Goal: Task Accomplishment & Management: Manage account settings

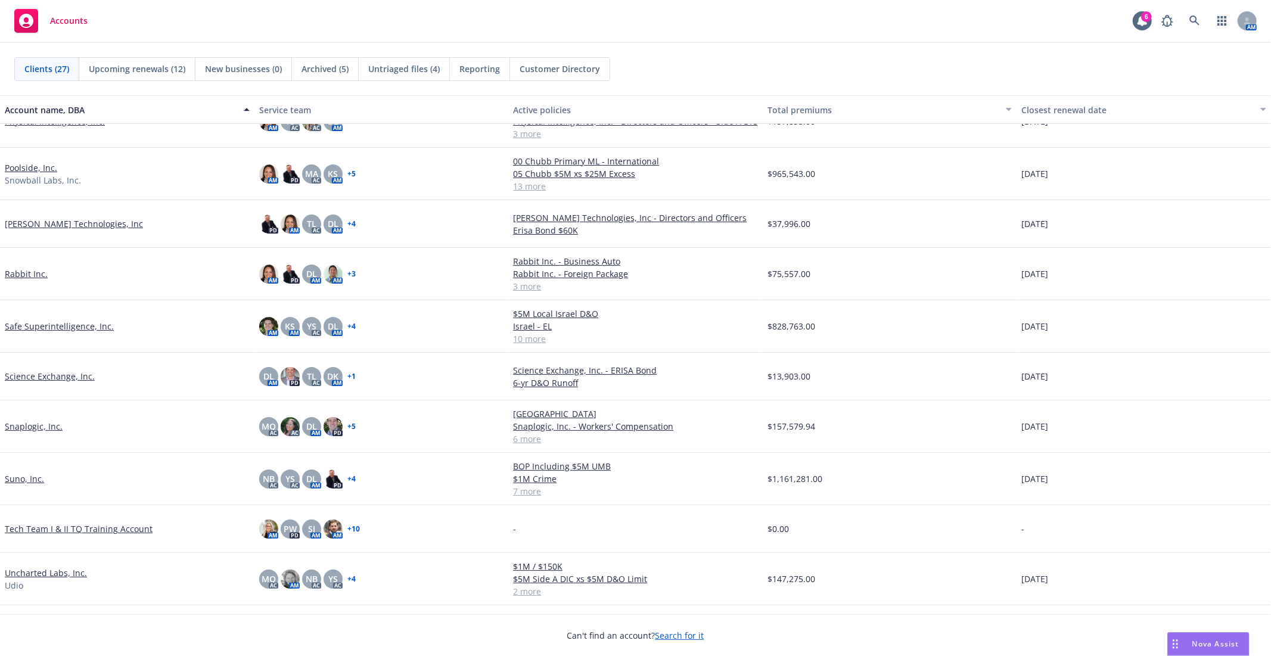
scroll to position [752, 0]
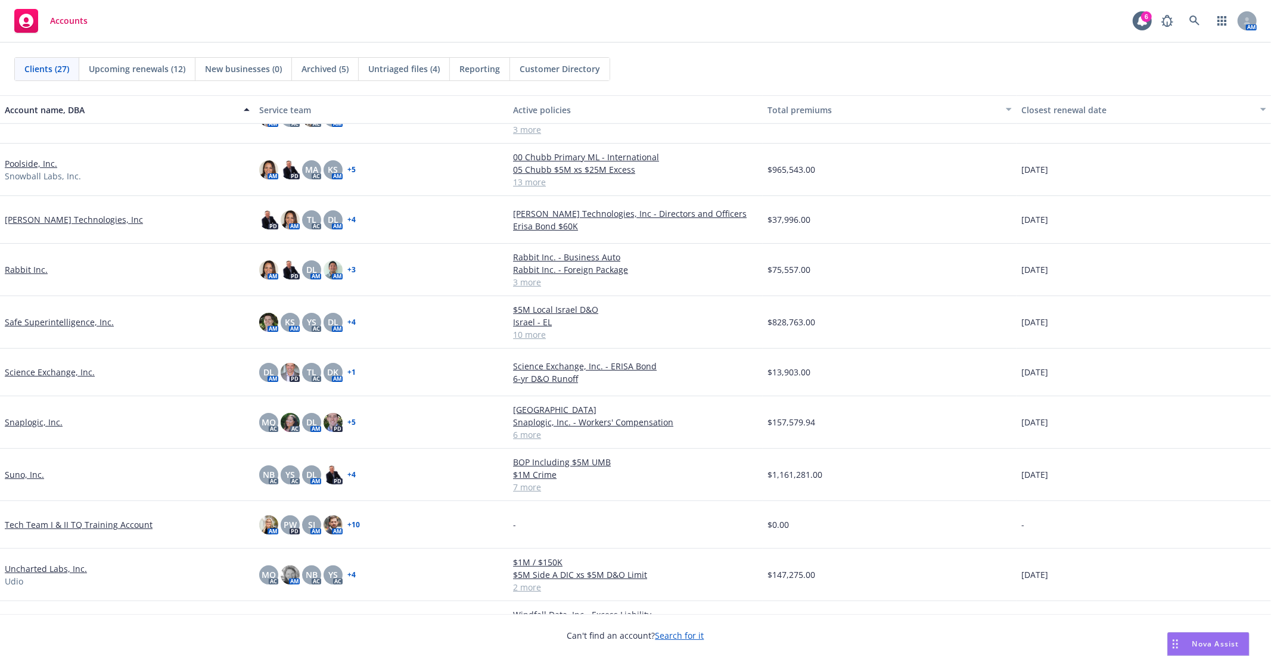
click at [32, 420] on link "Snaplogic, Inc." at bounding box center [34, 422] width 58 height 13
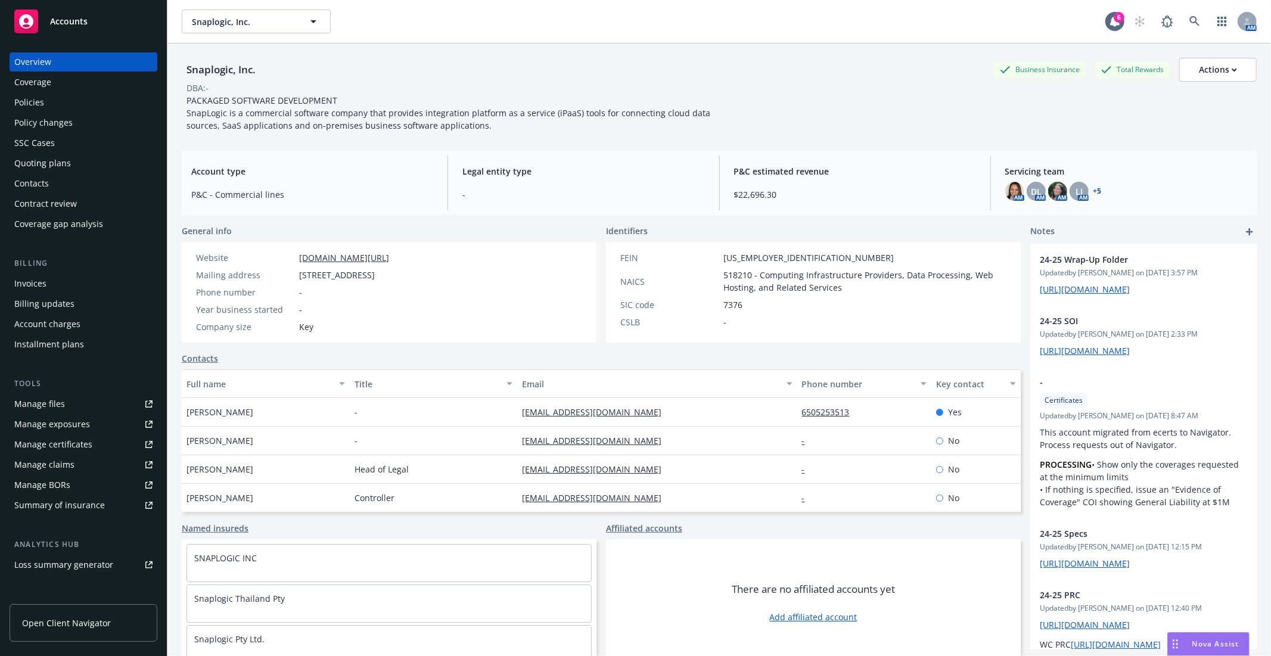
click at [540, 107] on span "PACKAGED SOFTWARE DEVELOPMENT SnapLogic is a commercial software company that p…" at bounding box center [449, 113] width 526 height 36
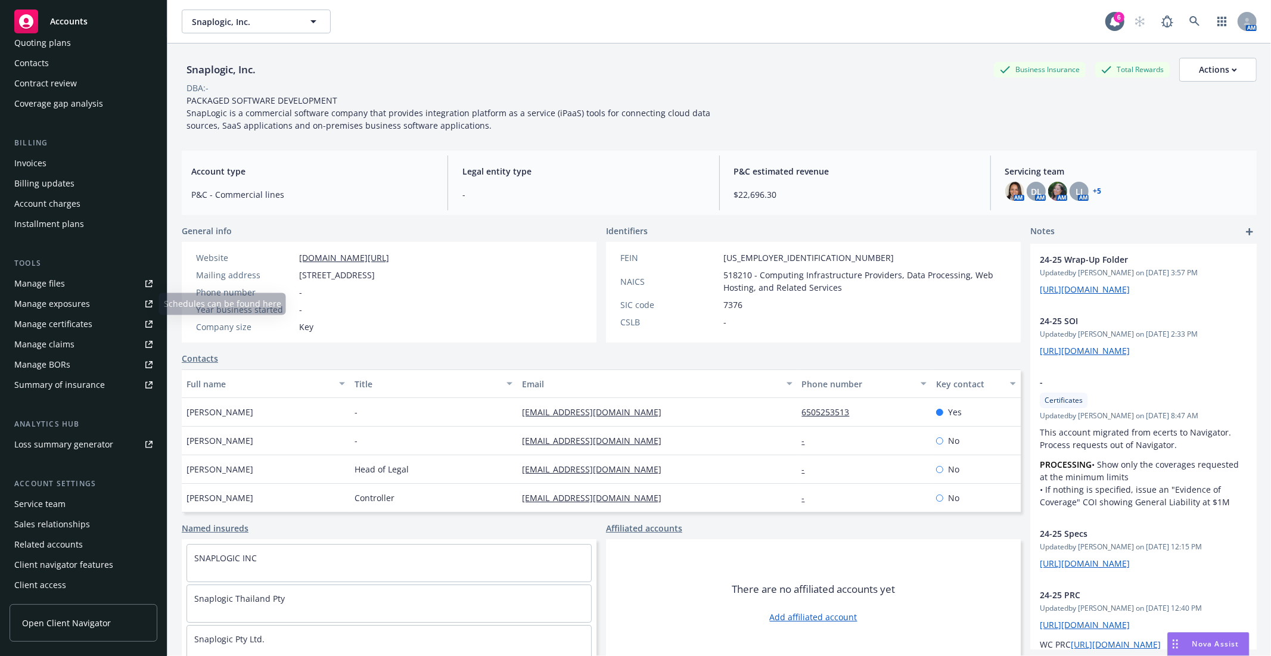
click at [73, 284] on link "Manage files" at bounding box center [84, 283] width 148 height 19
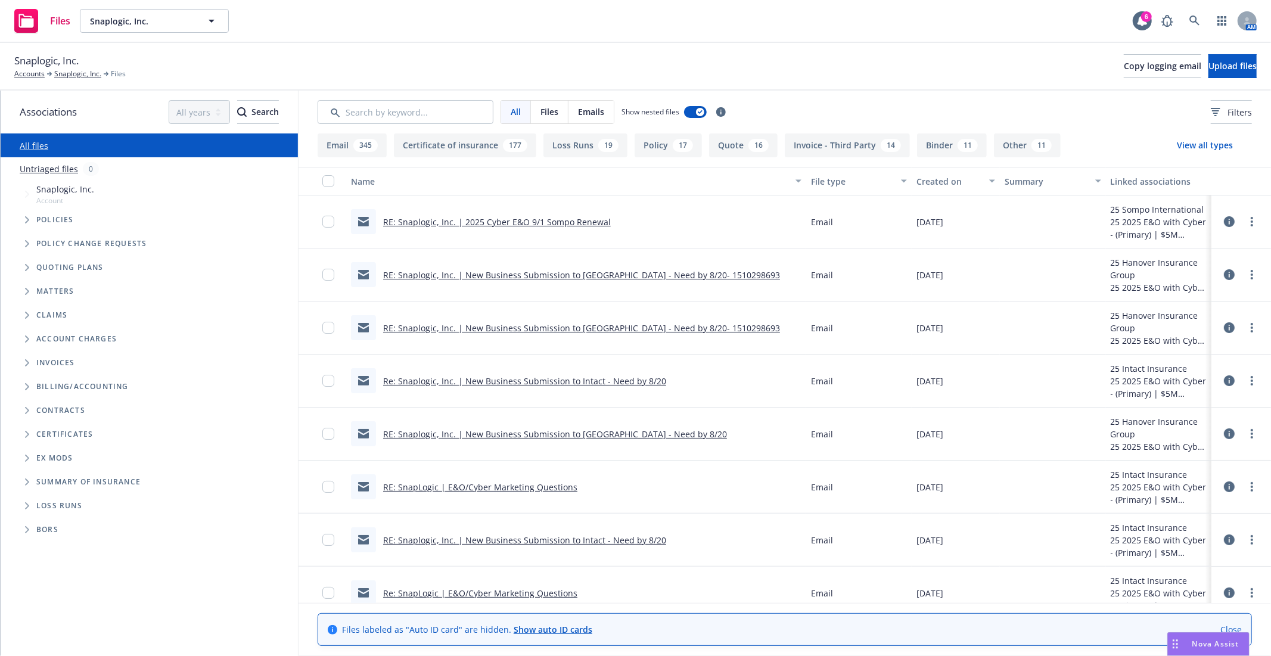
click at [1227, 627] on link "Close" at bounding box center [1230, 629] width 21 height 13
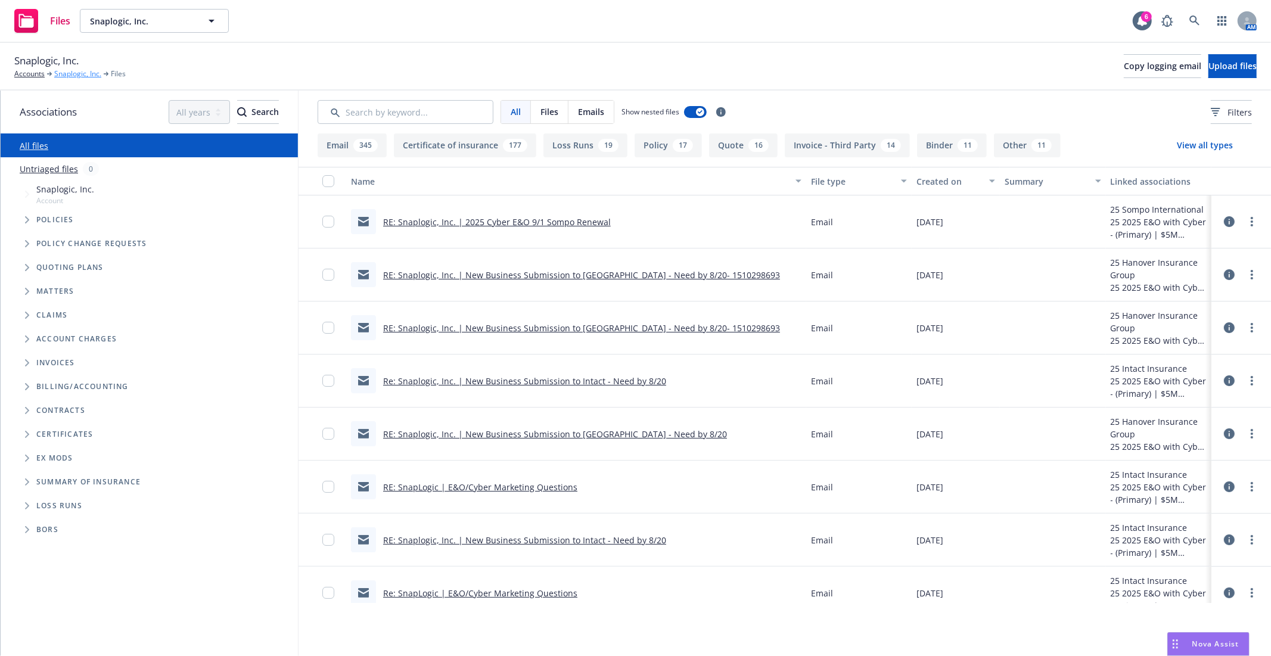
click at [93, 76] on link "Snaplogic, Inc." at bounding box center [77, 74] width 47 height 11
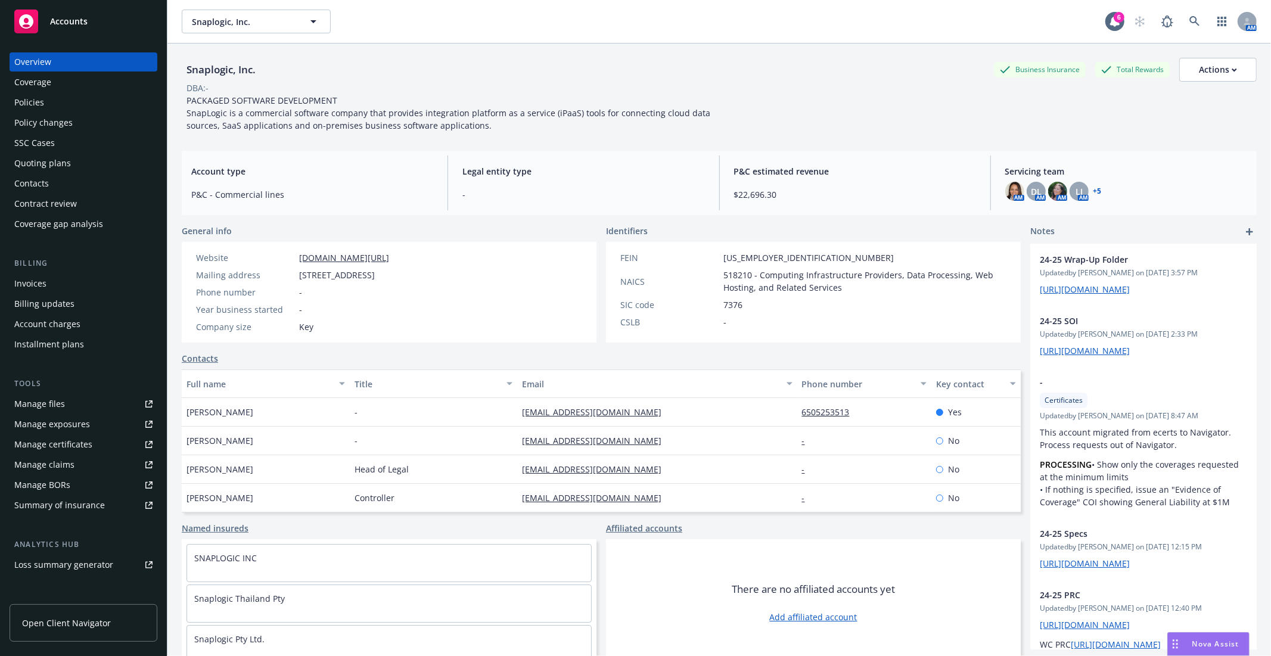
click at [45, 155] on div "Quoting plans" at bounding box center [42, 163] width 57 height 19
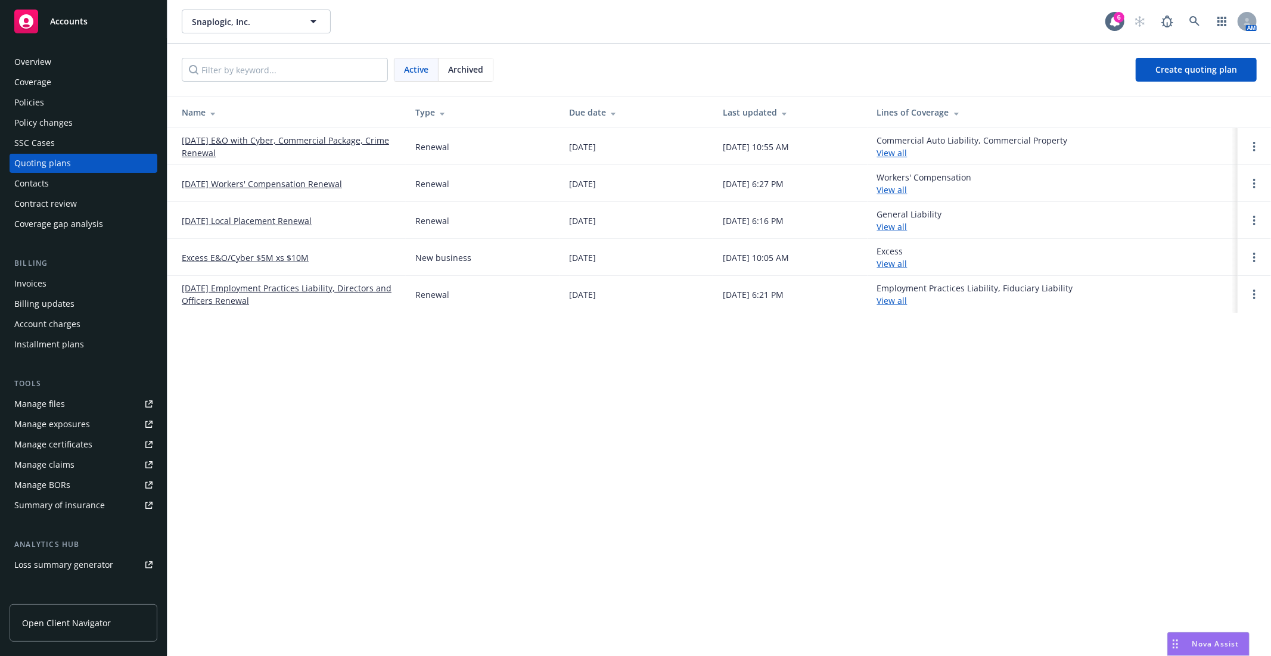
click at [284, 139] on link "09/01/25 E&O with Cyber, Commercial Package, Crime Renewal" at bounding box center [289, 146] width 214 height 25
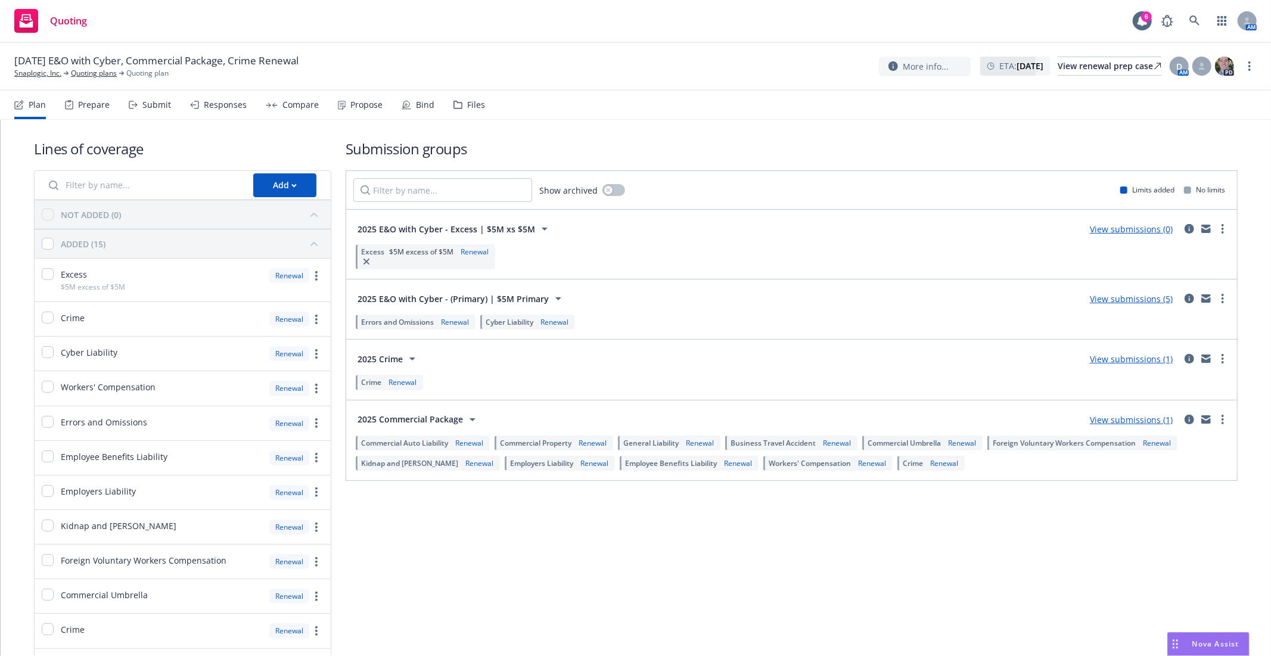
click at [1106, 299] on link "View submissions (5)" at bounding box center [1131, 298] width 83 height 11
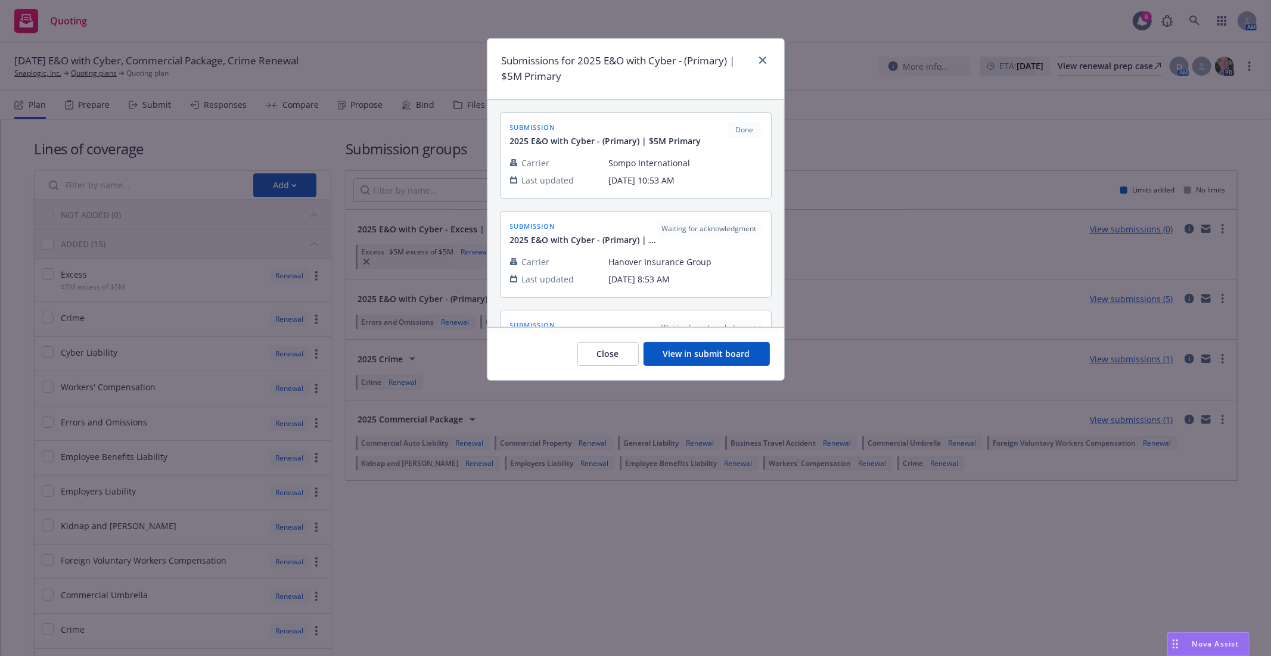
click at [695, 349] on button "View in submit board" at bounding box center [706, 354] width 126 height 24
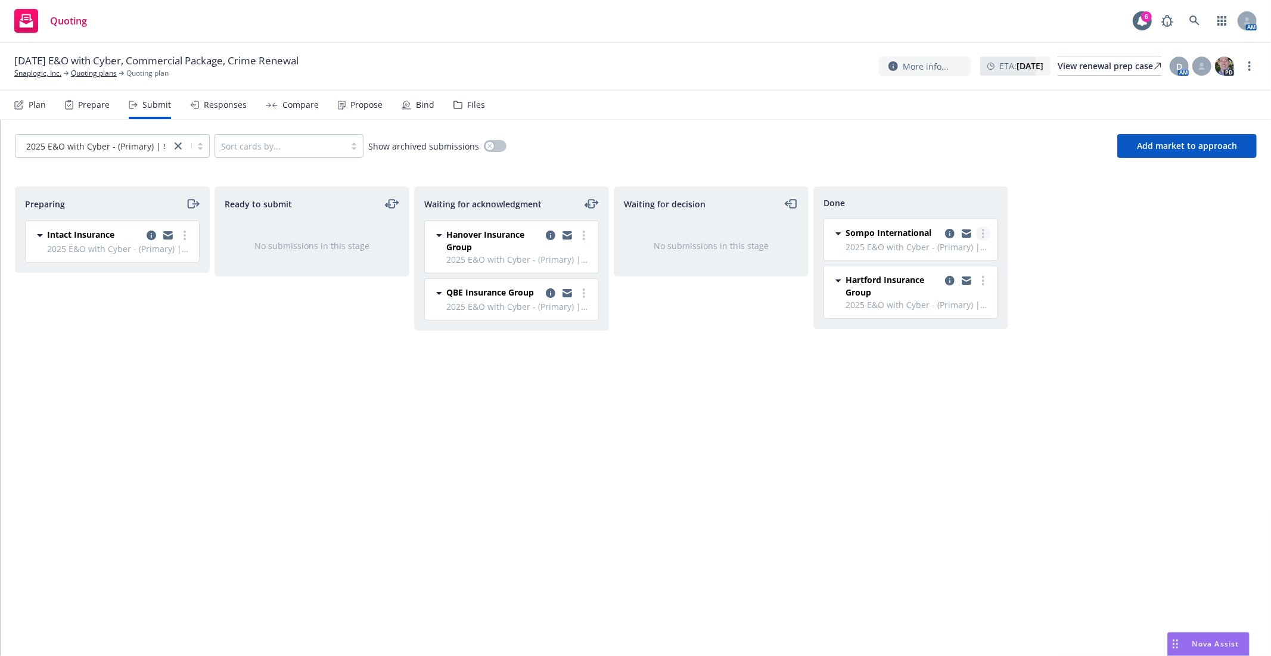
click at [983, 235] on icon "more" at bounding box center [983, 234] width 2 height 10
click at [952, 284] on span "Add accepted decision" at bounding box center [929, 281] width 119 height 11
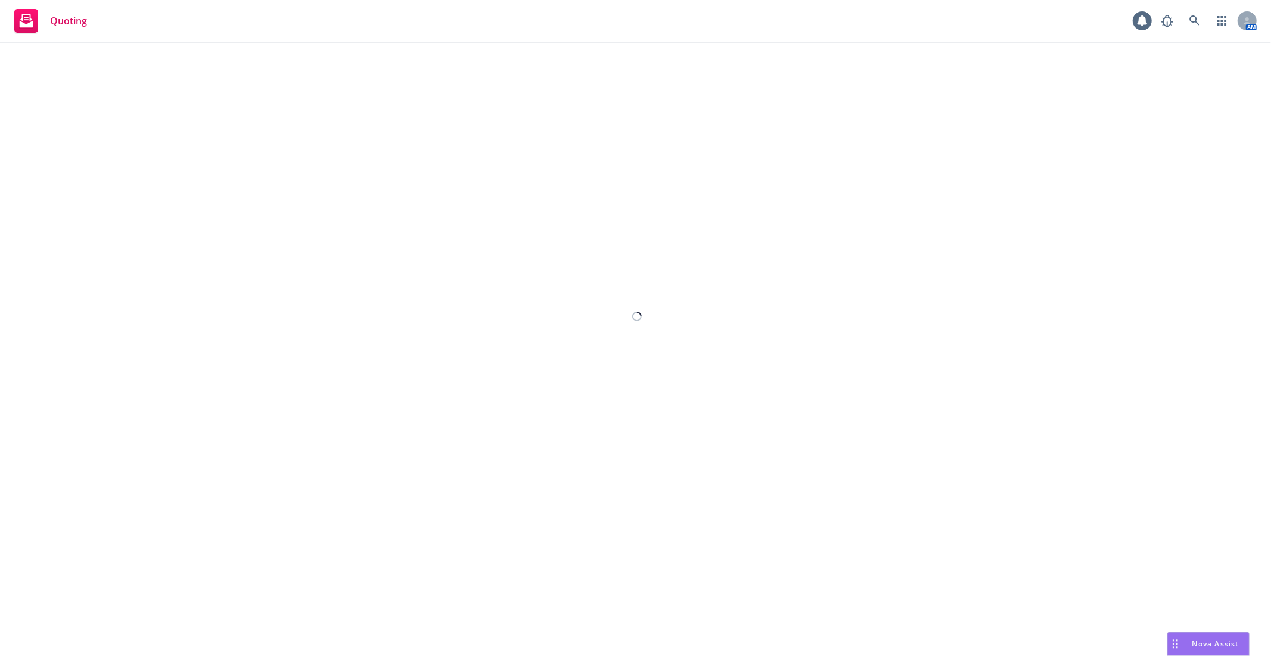
select select "12"
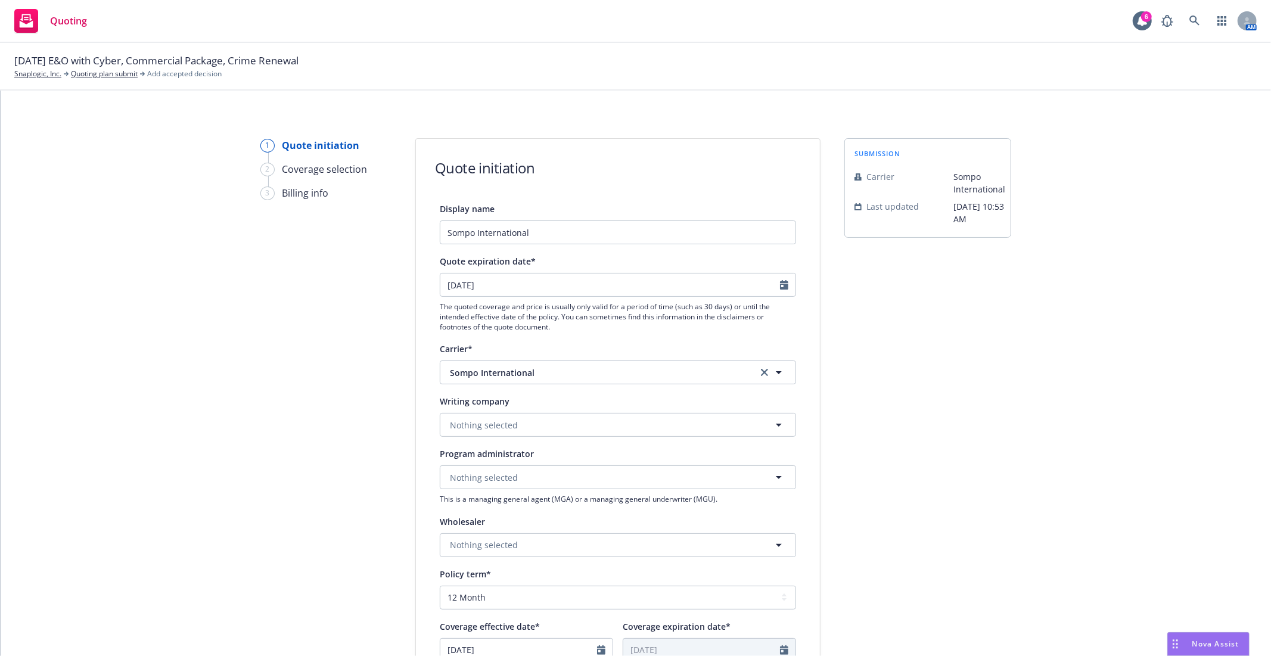
scroll to position [132, 0]
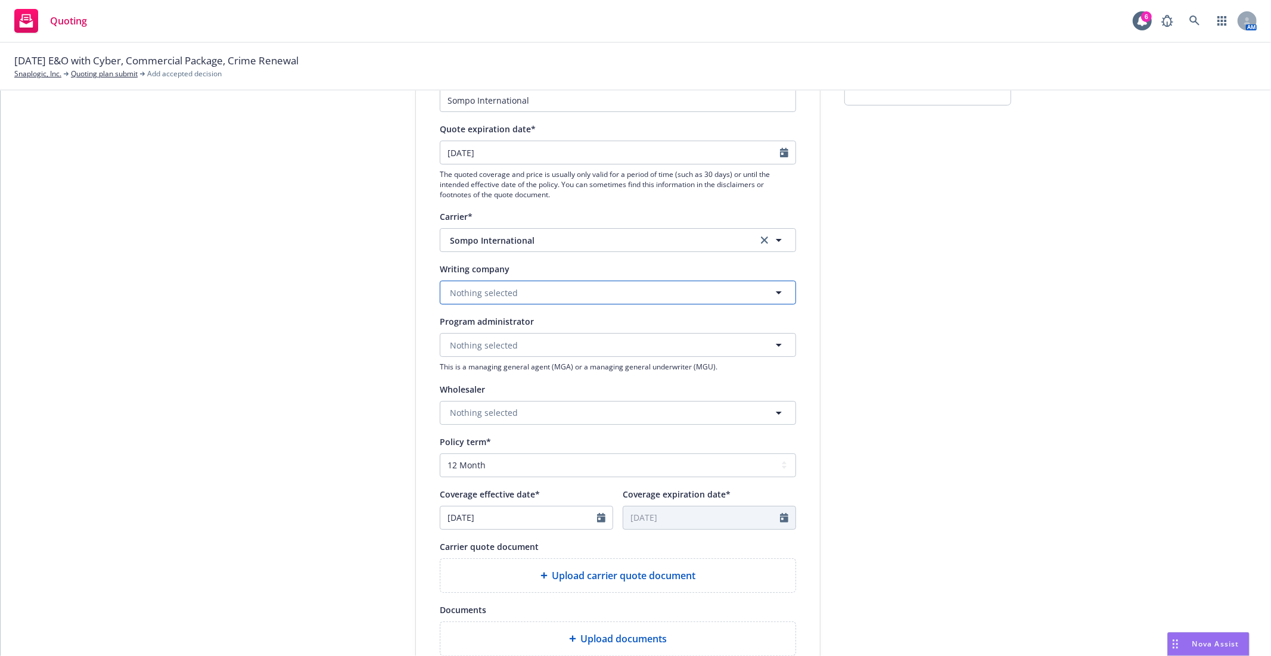
click at [484, 293] on span "Nothing selected" at bounding box center [484, 293] width 68 height 13
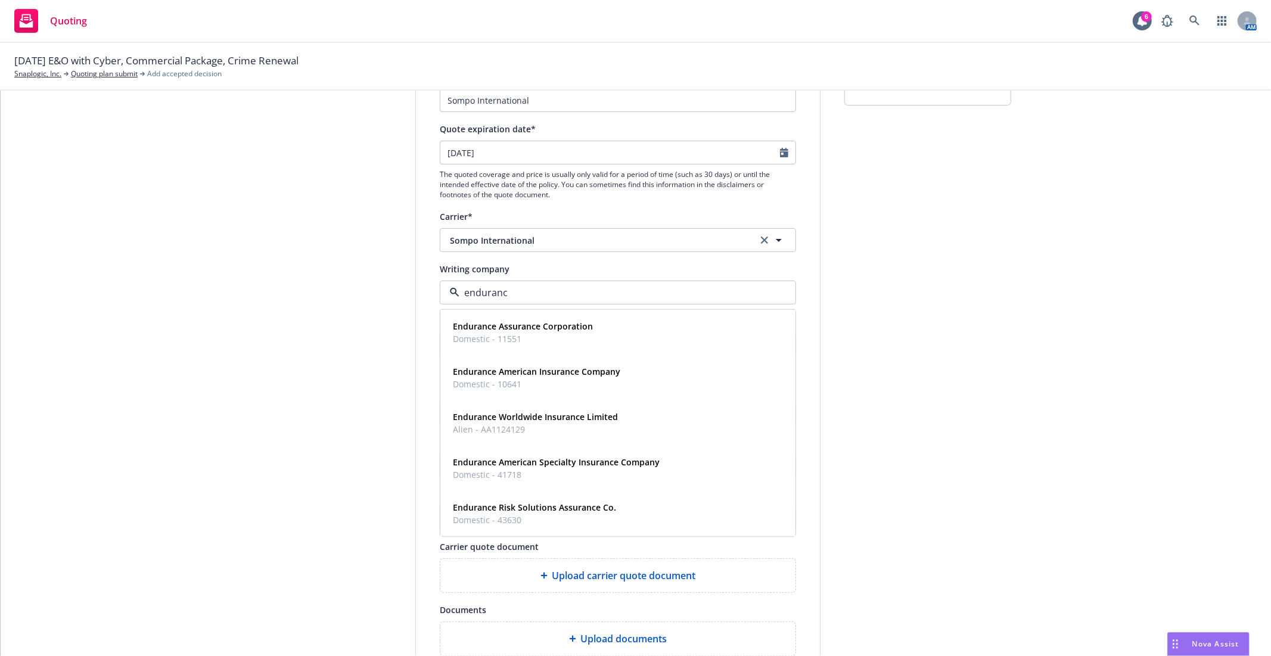
type input "endurance"
click at [558, 462] on strong "Endurance American Specialty Insurance Company" at bounding box center [556, 461] width 207 height 11
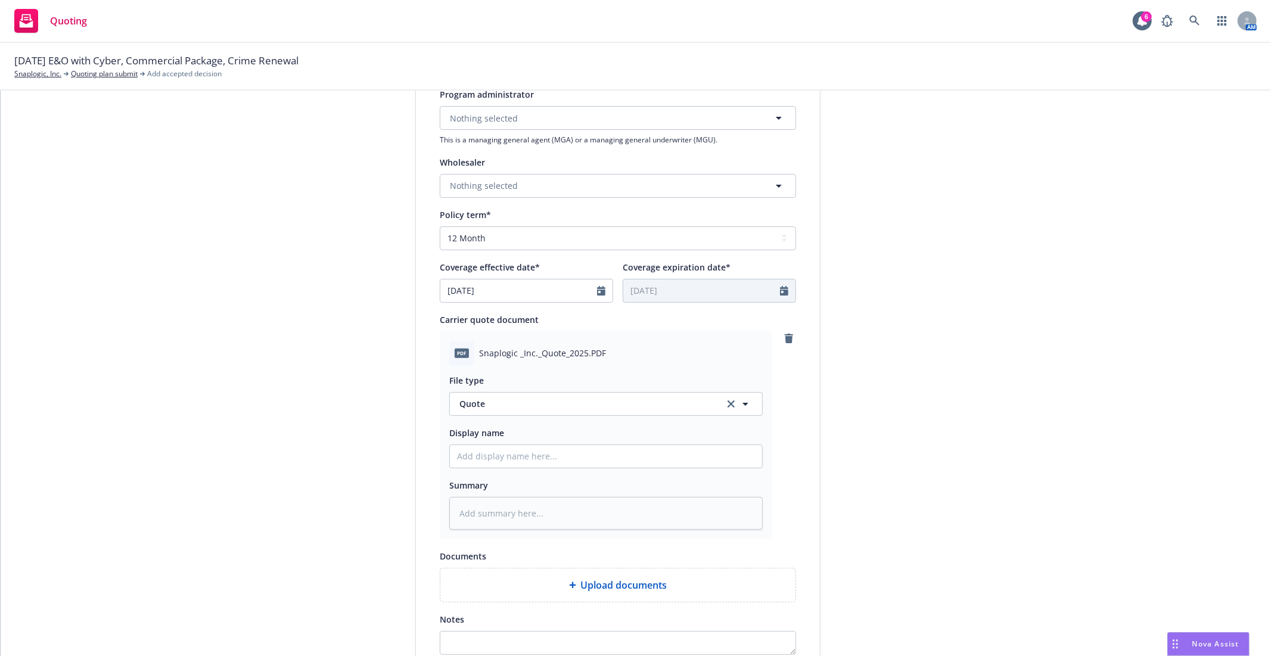
scroll to position [425, 0]
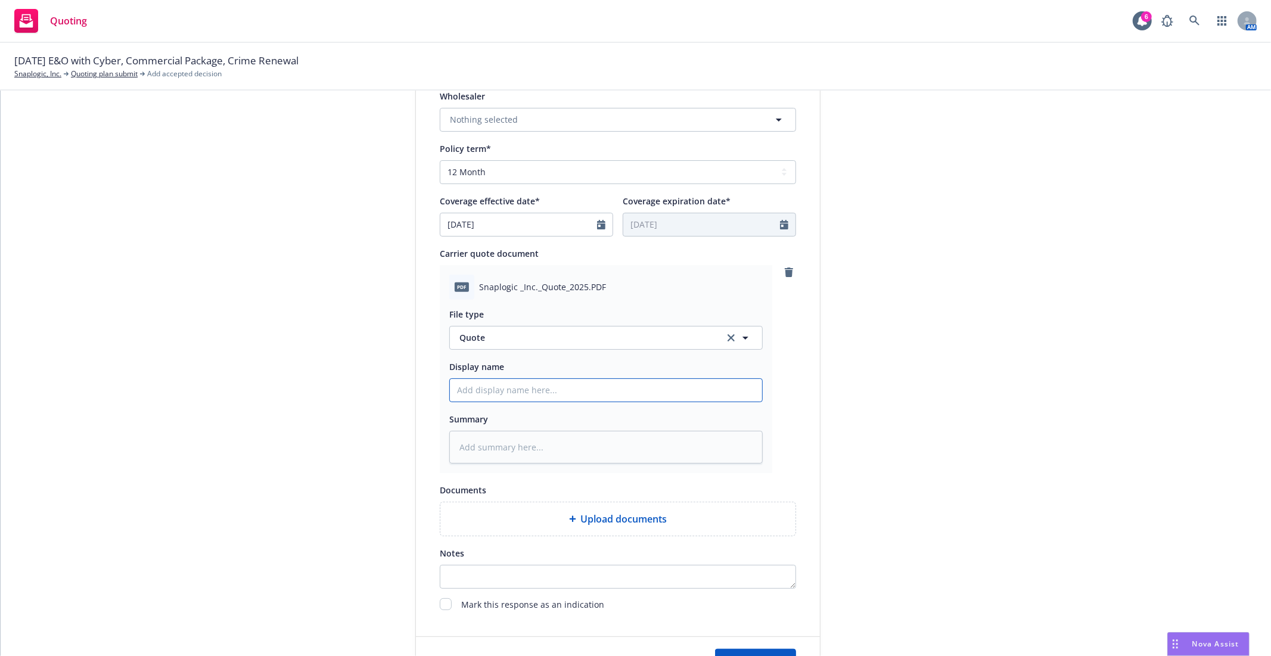
click at [535, 391] on input "Display name" at bounding box center [606, 390] width 312 height 23
type textarea "x"
type input "2"
type textarea "x"
type input "20"
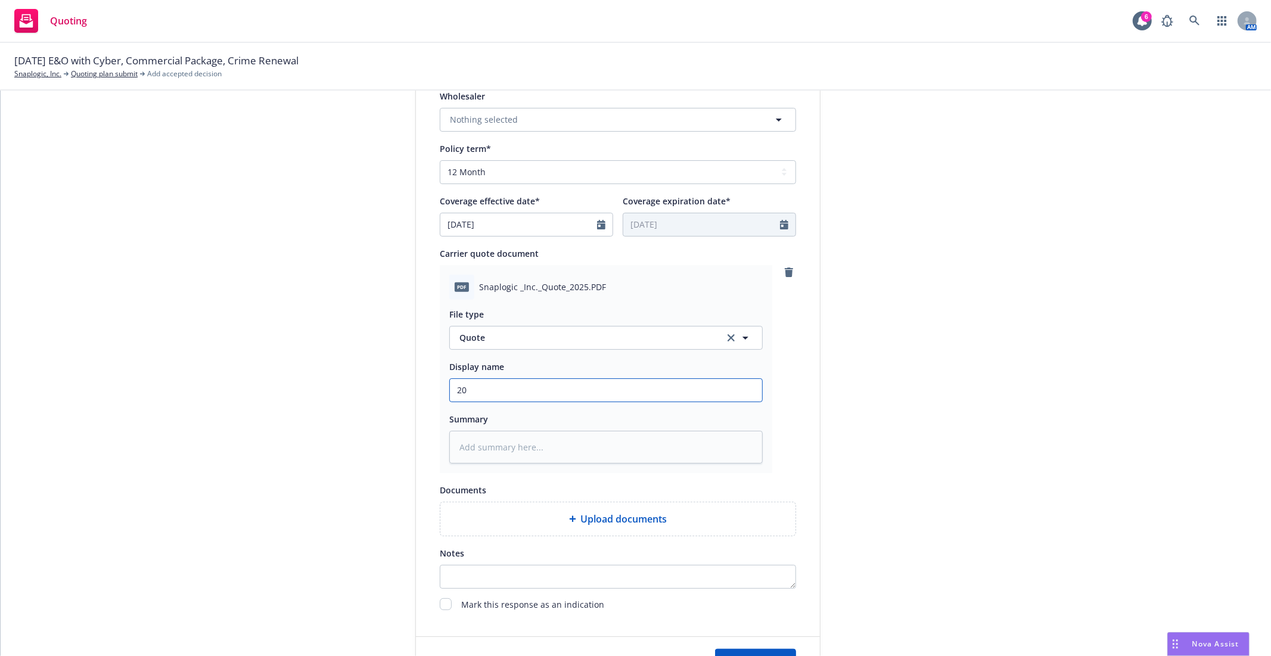
type textarea "x"
type input "202"
type textarea "x"
type input "2025"
type textarea "x"
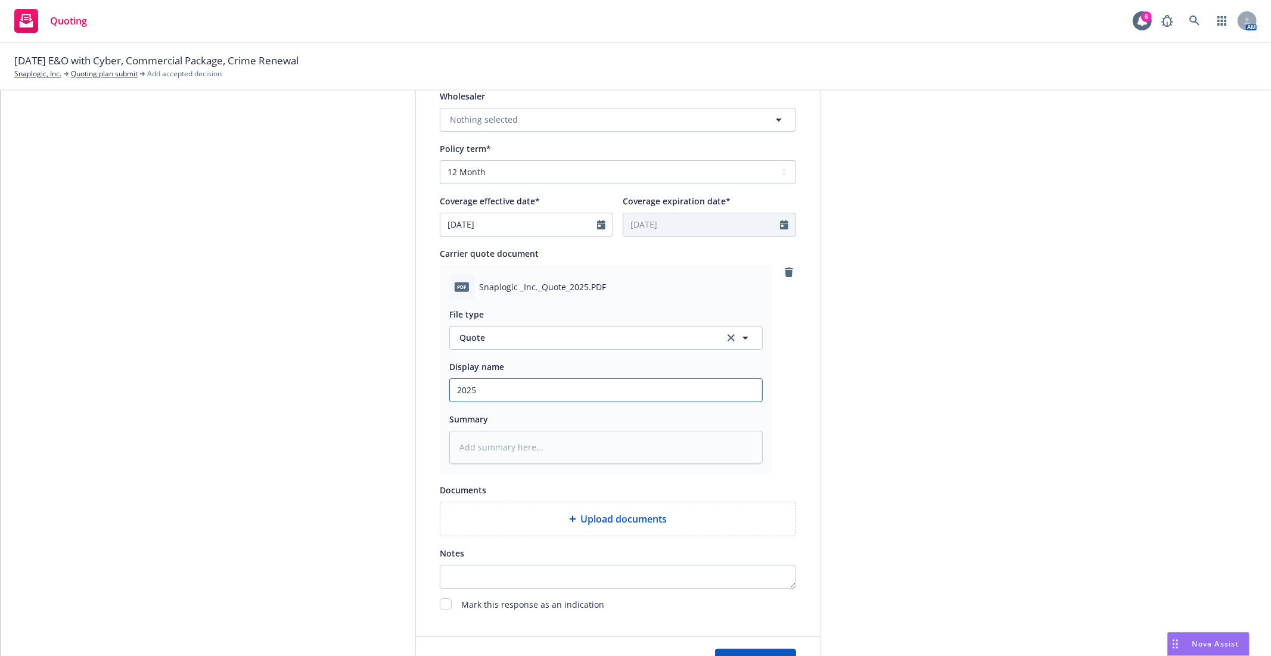
type input "2025"
type textarea "x"
type input "2025 S"
type textarea "x"
type input "2025 So"
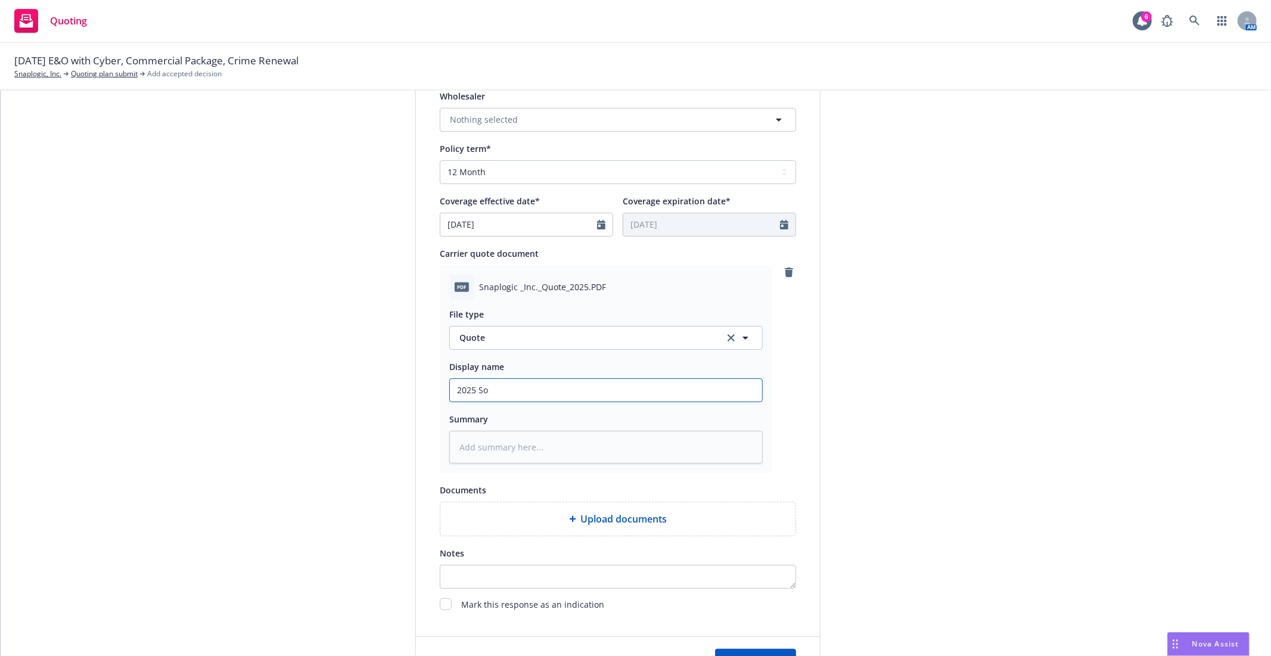
type textarea "x"
type input "2025 Som"
type textarea "x"
type input "2025 Somp"
type textarea "x"
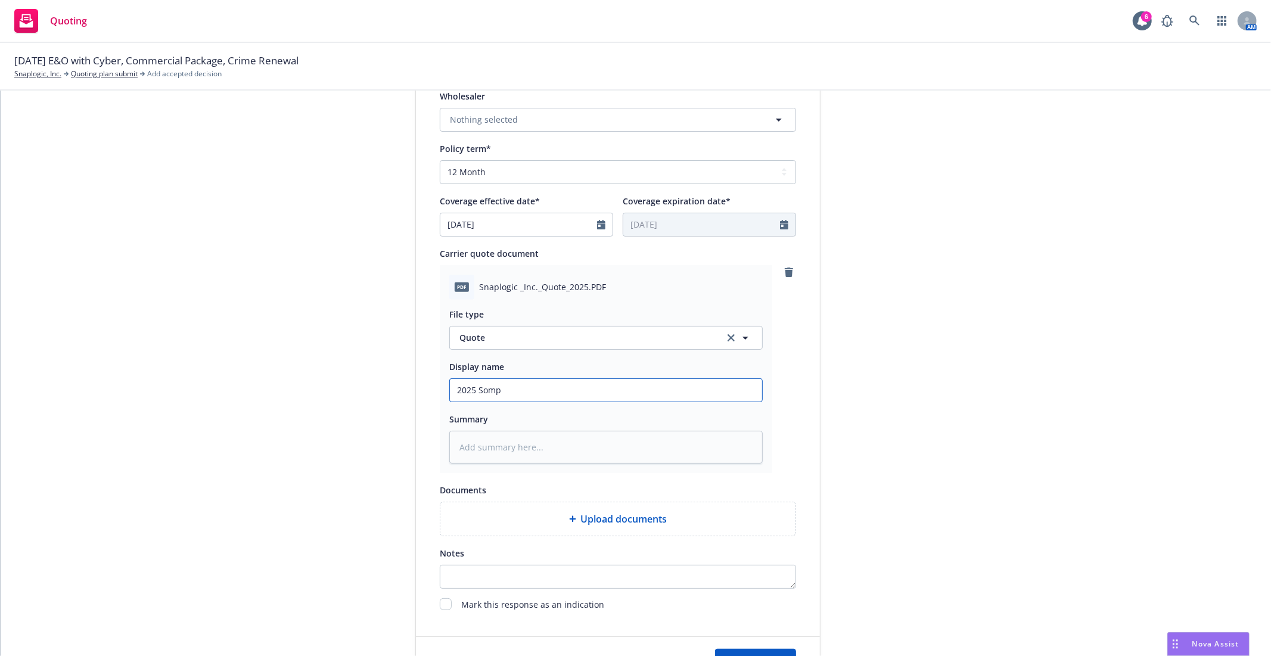
type input "2025 Sompo"
type textarea "x"
type input "2025 Sompo"
type textarea "x"
type input "2025 Sompo E"
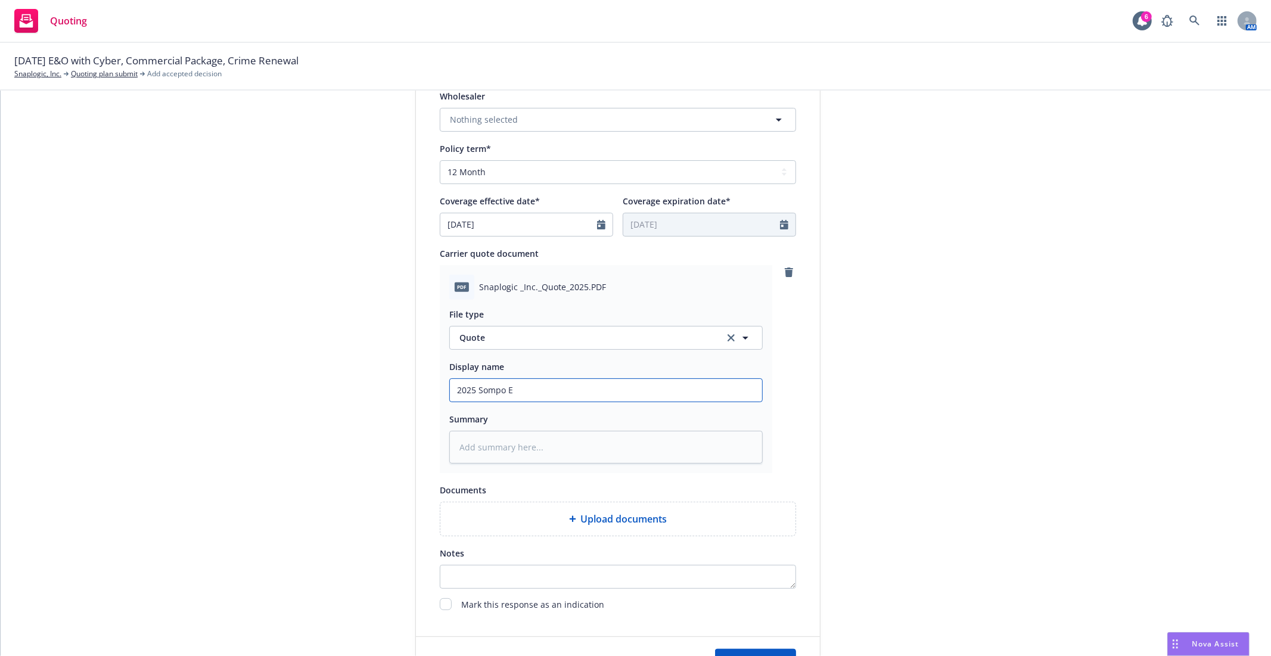
type textarea "x"
type input "2025 Sompo E7"
type textarea "x"
type input "2025 Sompo E7O"
type textarea "x"
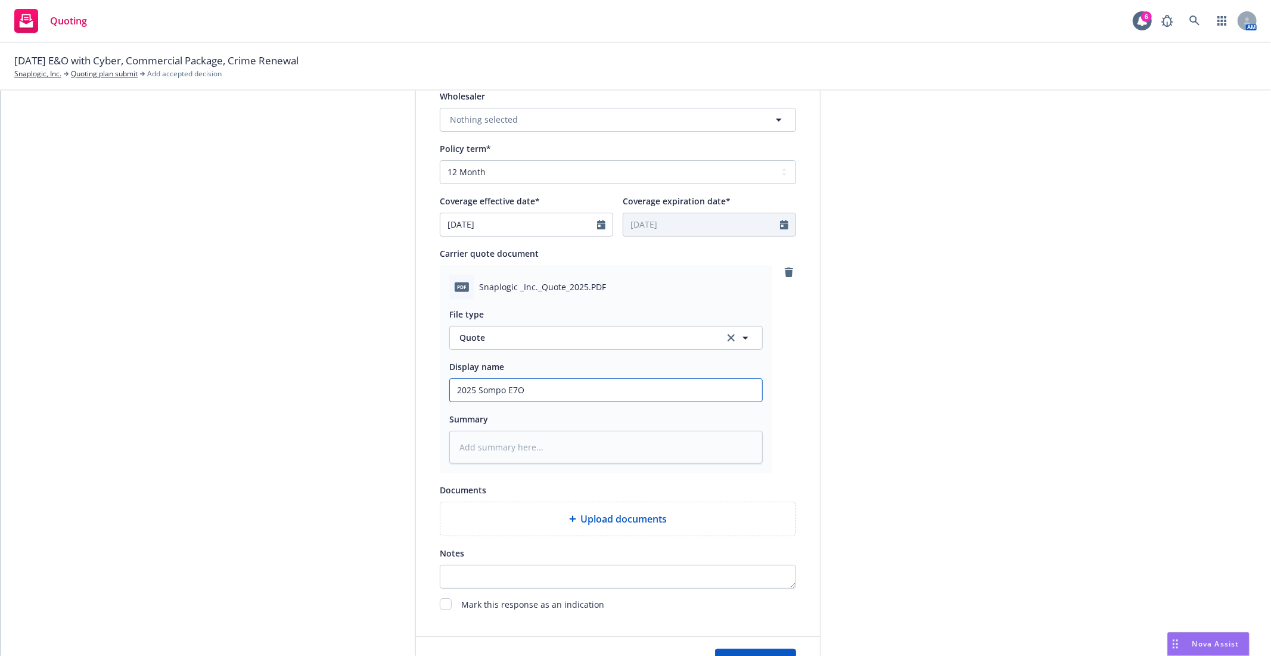
type input "2025 Sompo E7O/"
type textarea "x"
type input "2025 Sompo E7O/C"
type textarea "x"
type input "2025 Sompo E7O/Cy"
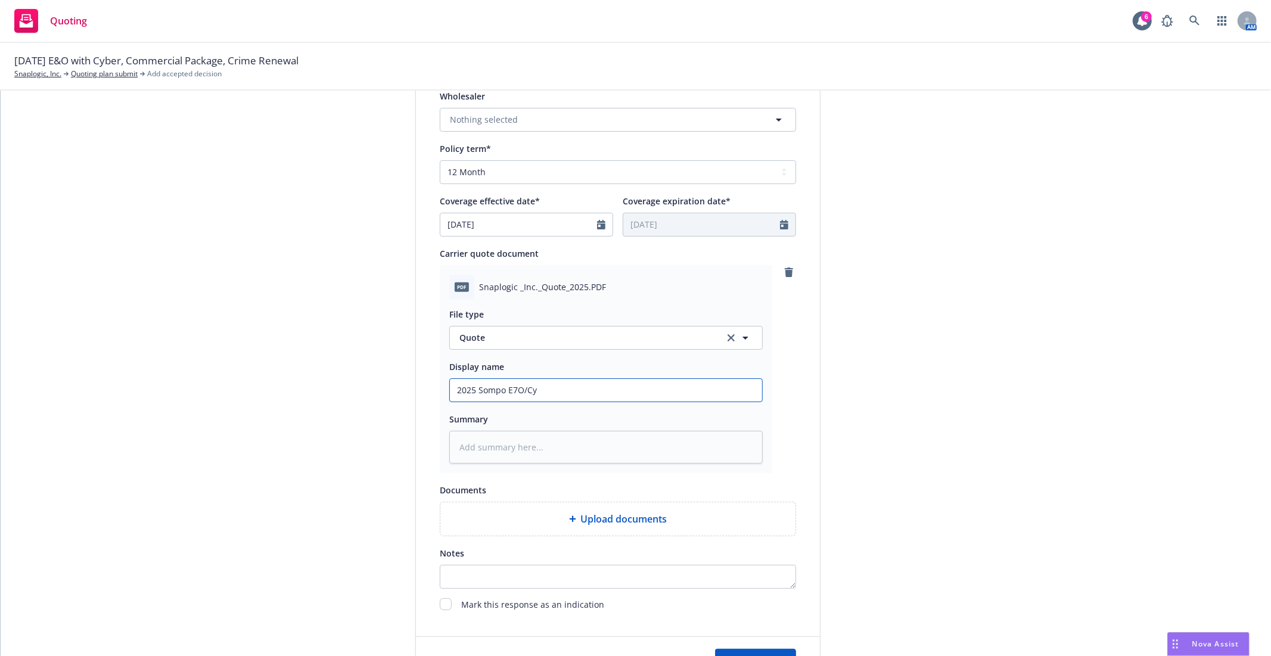
type textarea "x"
type input "2025 Sompo E7O/Cyb"
type textarea "x"
type input "2025 Sompo E7O/Cybe"
type textarea "x"
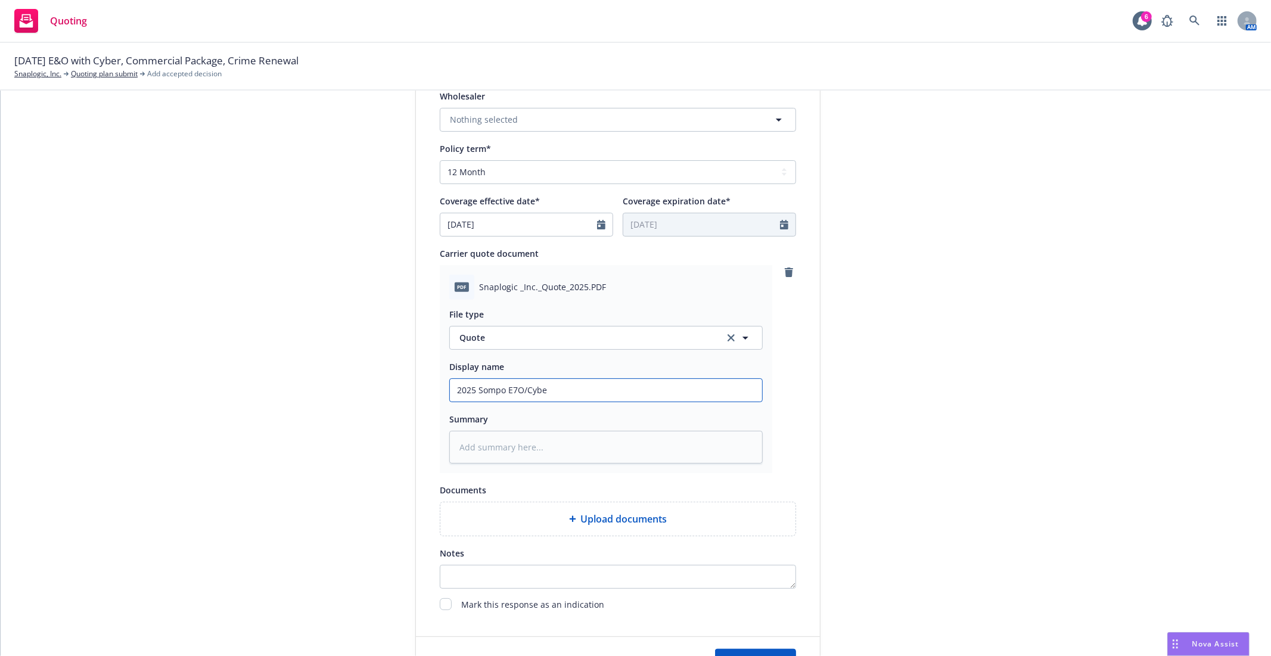
type input "2025 Sompo E7O/Cyber"
click at [510, 385] on input "2025 Sompo E7O/Cyber" at bounding box center [606, 390] width 312 height 23
type textarea "x"
type input "2025 Sompo EO/Cyber"
type textarea "x"
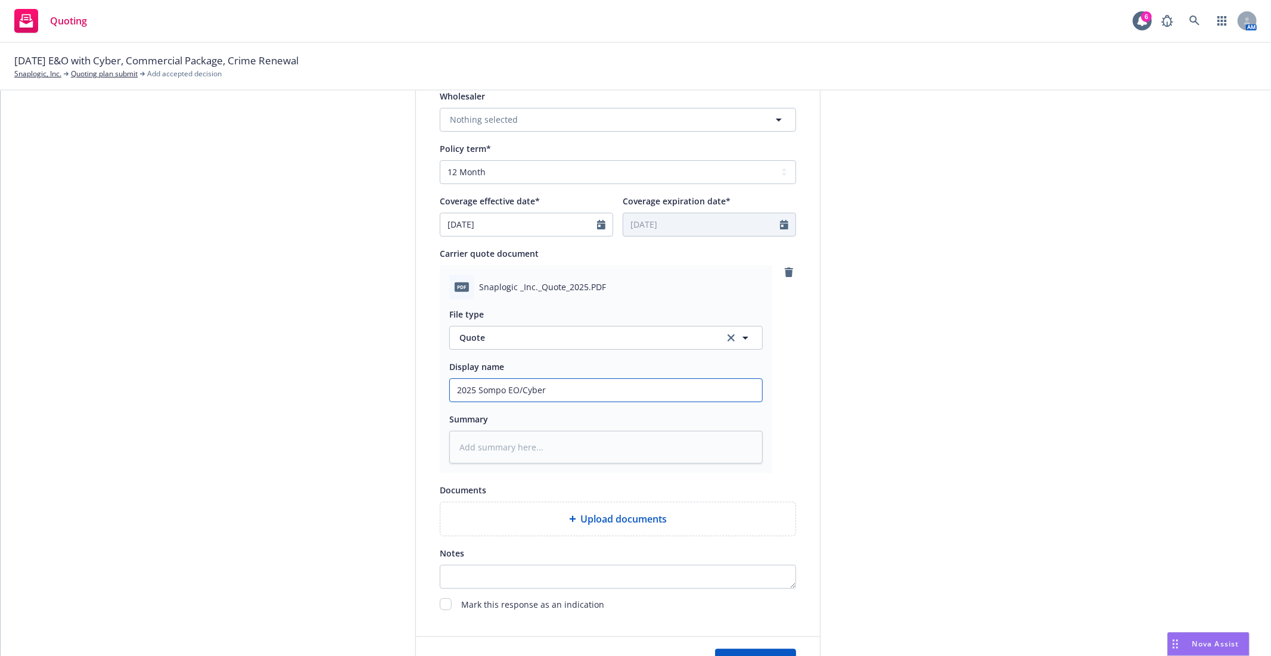
type input "2025 Sompo E&O/Cyber"
click at [502, 383] on input "2025 Sompo E&O/Cyber" at bounding box center [606, 390] width 312 height 23
type textarea "x"
type input "2025 Sompo E&O/Cyber"
type textarea "x"
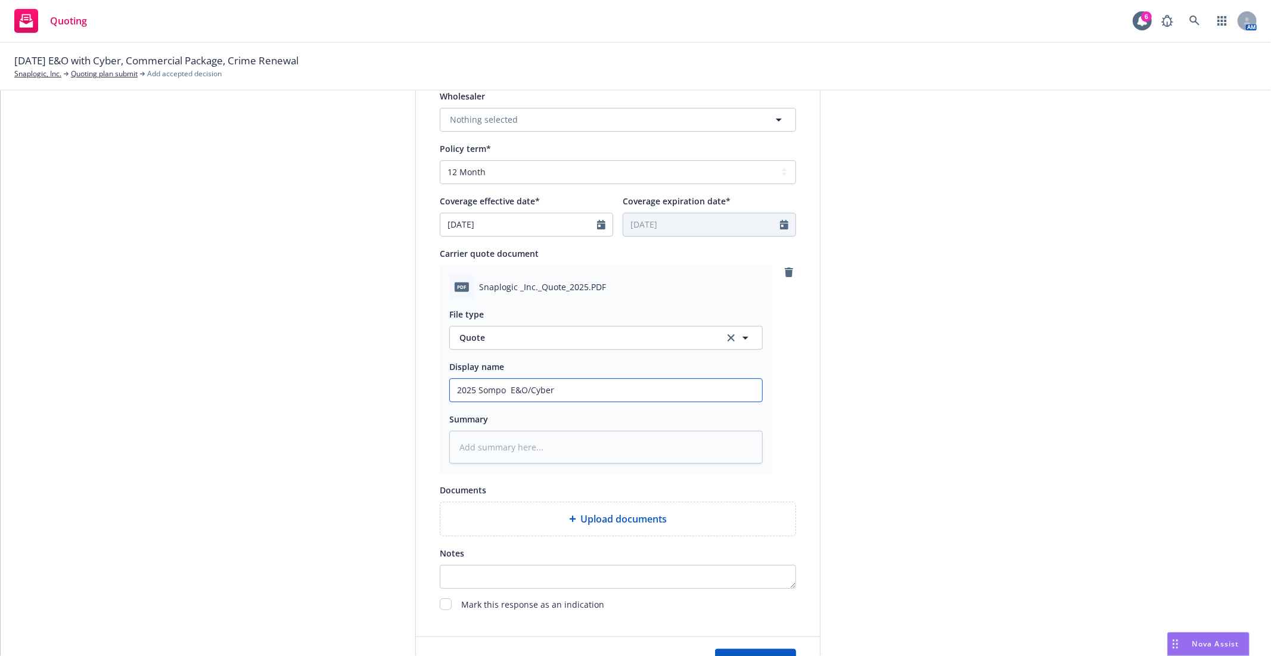
type input "2025 Sompo P E&O/Cyber"
type textarea "x"
type input "2025 Sompo Pr E&O/Cyber"
type textarea "x"
type input "2025 Sompo Pri E&O/Cyber"
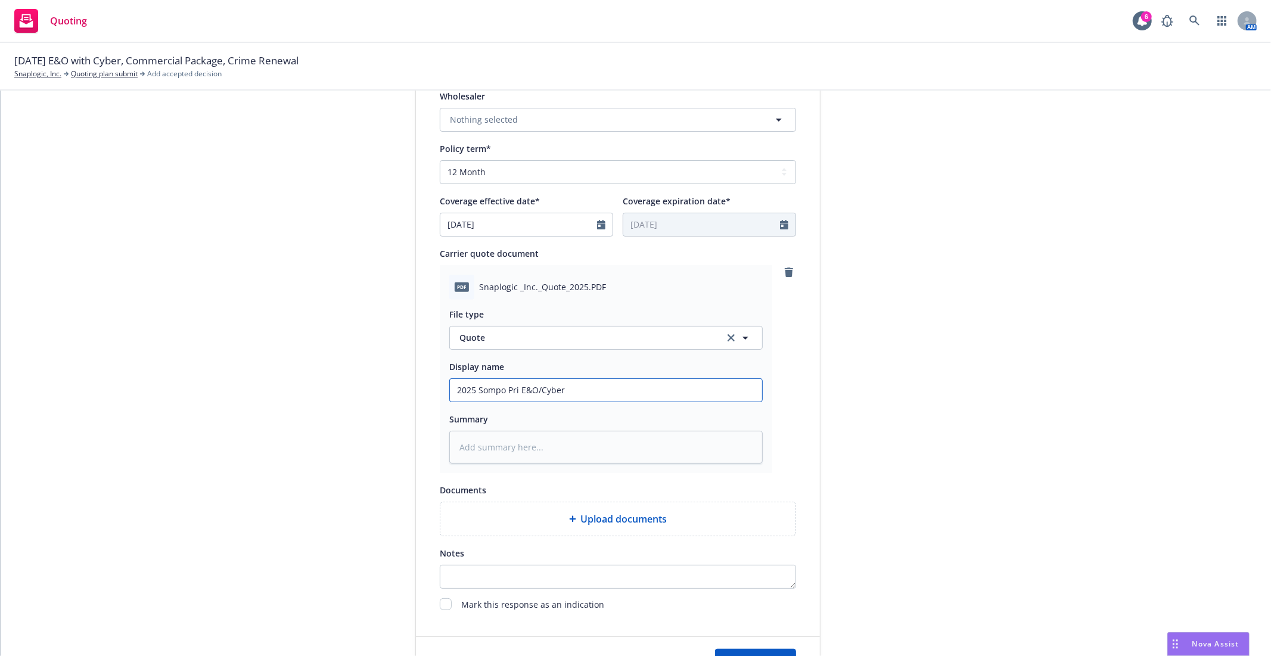
type textarea "x"
type input "2025 Sompo Prim E&O/Cyber"
type textarea "x"
type input "2025 Sompo Prima E&O/Cyber"
type textarea "x"
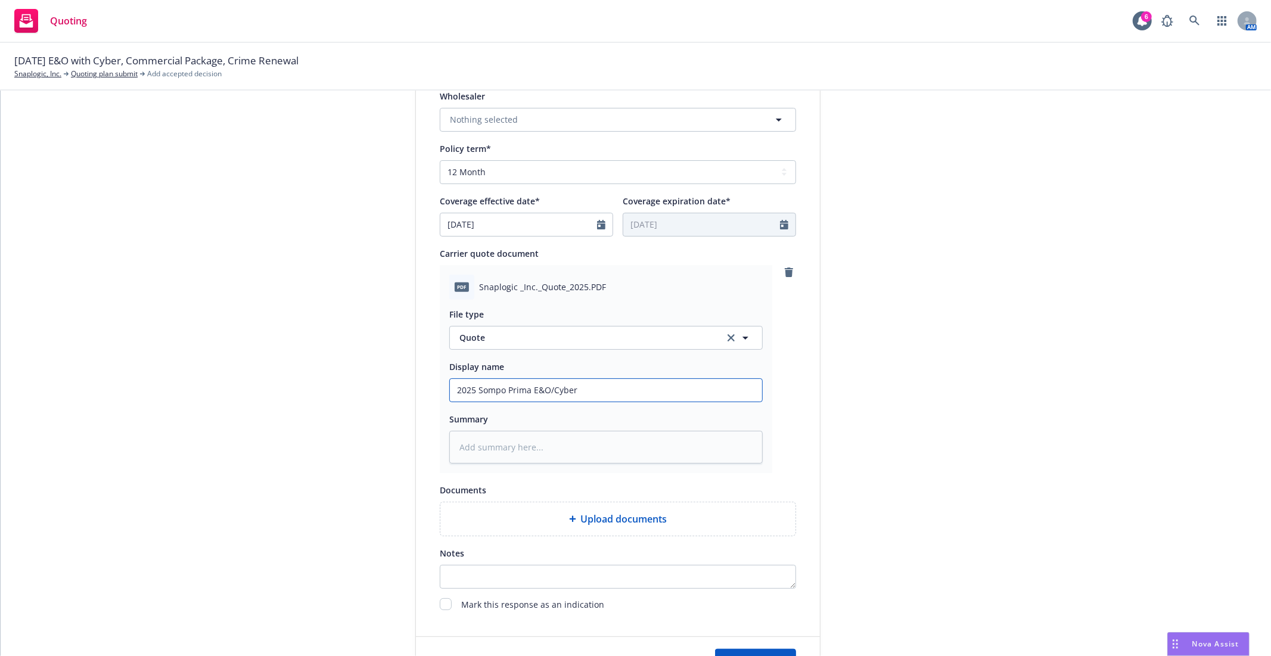
type input "2025 Sompo Primar E&O/Cyber"
type textarea "x"
type input "2025 Sompo Primary E&O/Cyber"
click at [621, 385] on input "2025 Sompo Primary E&O/Cyber" at bounding box center [606, 390] width 312 height 23
type textarea "x"
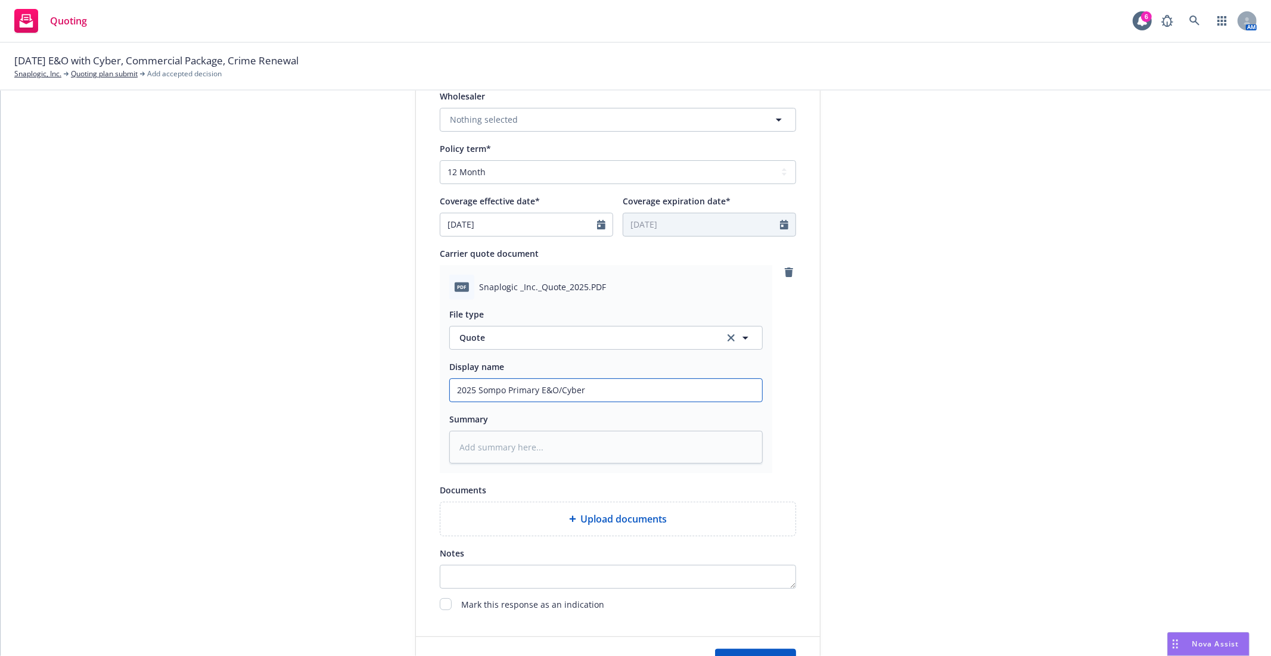
type input "2025 Sompo Primary E&O/Cyber"
type textarea "x"
type input "2025 Sompo Primary E&O/Cyber"
type textarea "x"
type input "2025 Sompo Primary E&O/Cyber"
